Goal: Task Accomplishment & Management: Use online tool/utility

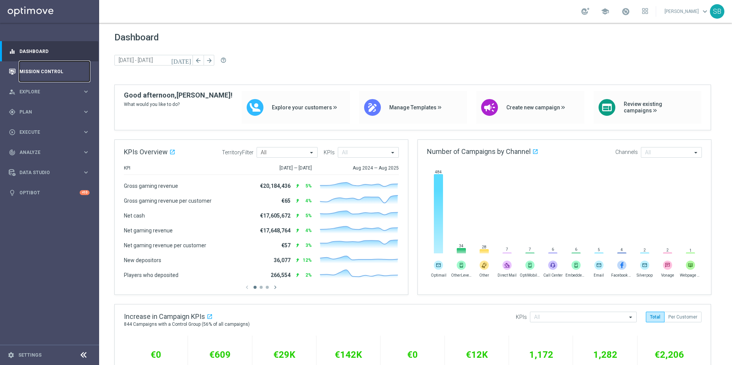
click at [42, 75] on link "Mission Control" at bounding box center [54, 71] width 70 height 20
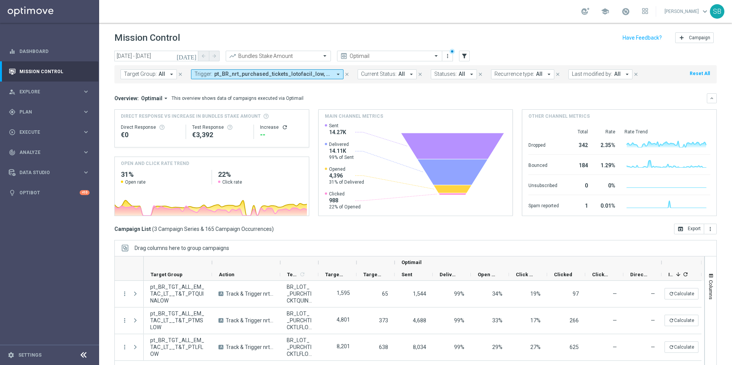
click at [310, 74] on span "pt_BR_nrt_purchased_tickets_lotofacil_low, pt_BR_nrt_purchased_tickets_megasena…" at bounding box center [272, 74] width 117 height 6
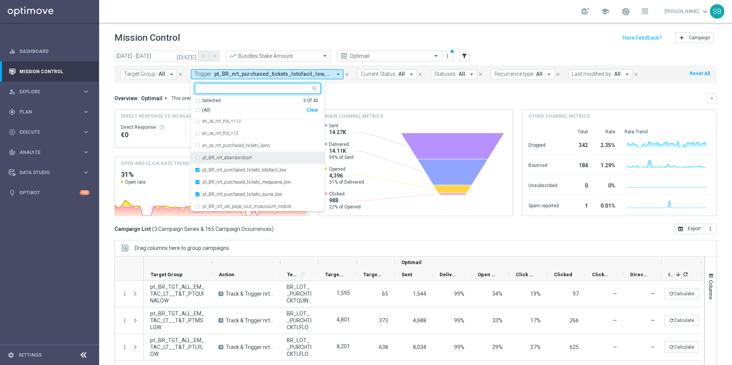
scroll to position [299, 0]
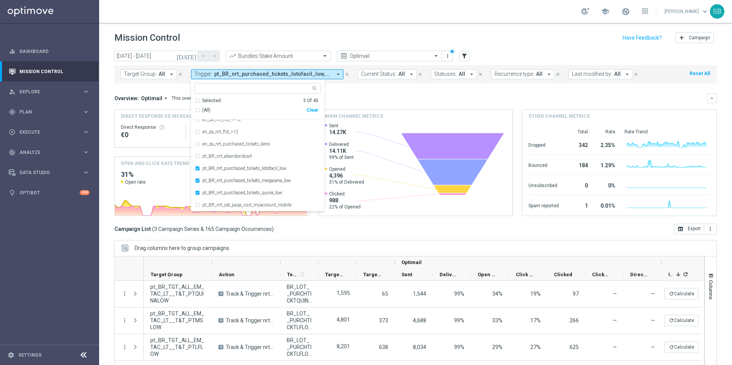
click at [379, 235] on div "today 22 May 2025 - 15 Jul 2025 arrow_back arrow_forward Bundles Stake Amount t…" at bounding box center [415, 204] width 633 height 307
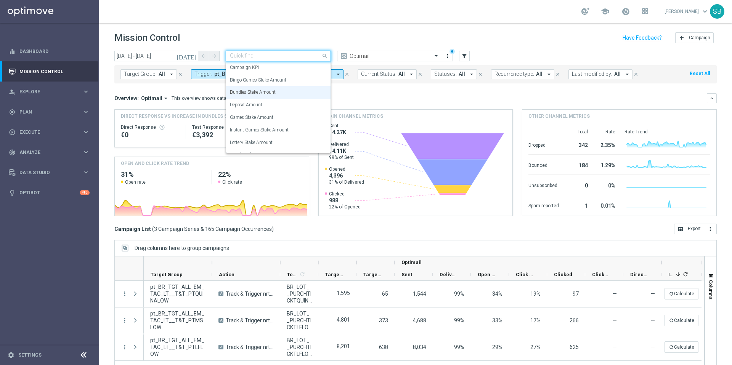
click at [323, 58] on span at bounding box center [326, 56] width 10 height 10
click at [293, 72] on div "Campaign KPI" at bounding box center [278, 67] width 97 height 13
